Goal: Task Accomplishment & Management: Use online tool/utility

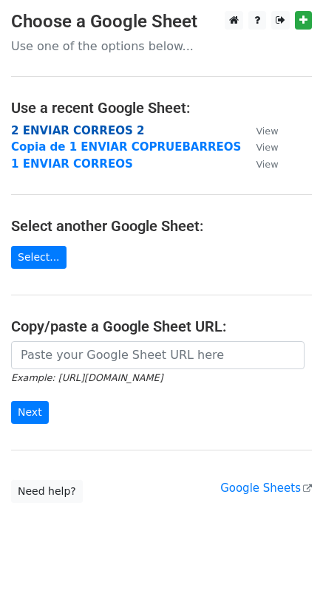
click at [110, 132] on strong "2 ENVIAR CORREOS 2" at bounding box center [77, 130] width 133 height 13
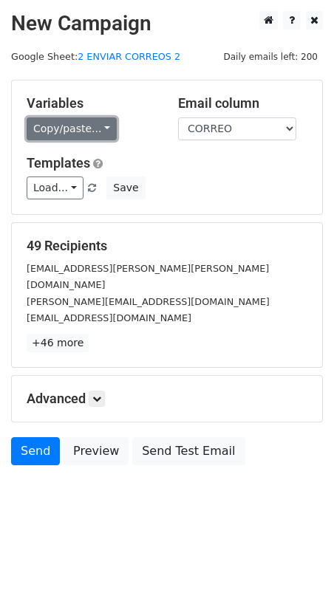
click at [87, 133] on link "Copy/paste..." at bounding box center [72, 129] width 90 height 23
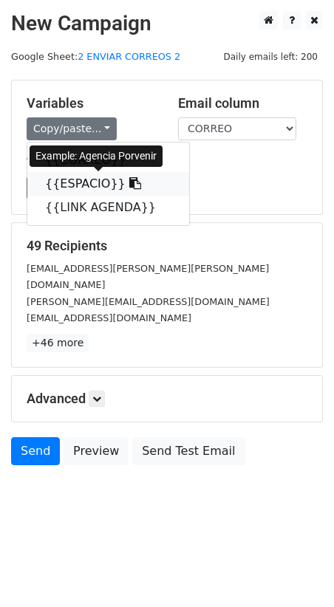
click at [83, 184] on link "{{ESPACIO}}" at bounding box center [108, 184] width 162 height 24
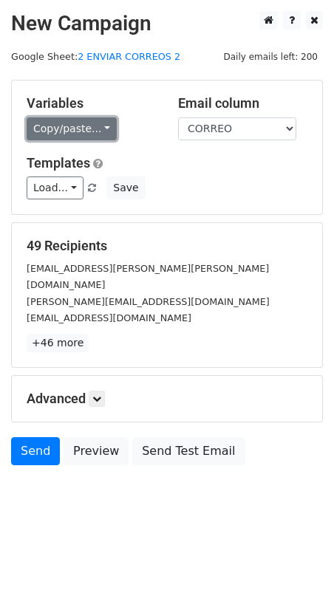
click at [99, 135] on link "Copy/paste..." at bounding box center [72, 129] width 90 height 23
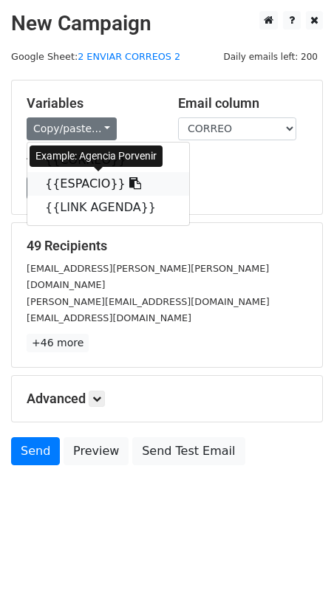
click at [80, 176] on link "{{ESPACIO}}" at bounding box center [108, 184] width 162 height 24
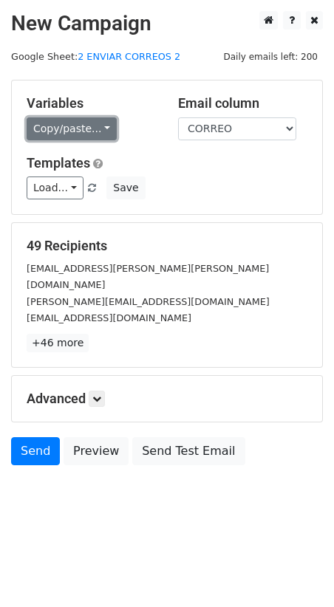
click at [93, 137] on link "Copy/paste..." at bounding box center [72, 129] width 90 height 23
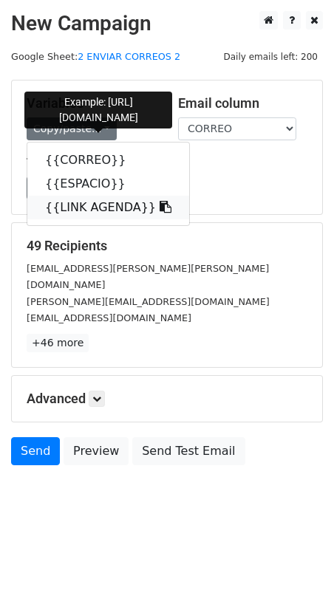
click at [101, 206] on link "{{LINK AGENDA}}" at bounding box center [108, 208] width 162 height 24
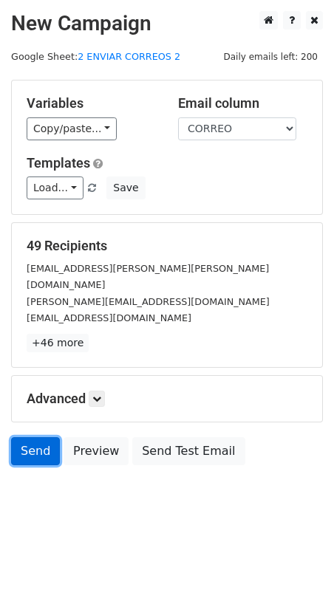
click at [34, 438] on link "Send" at bounding box center [35, 452] width 49 height 28
